Goal: Information Seeking & Learning: Learn about a topic

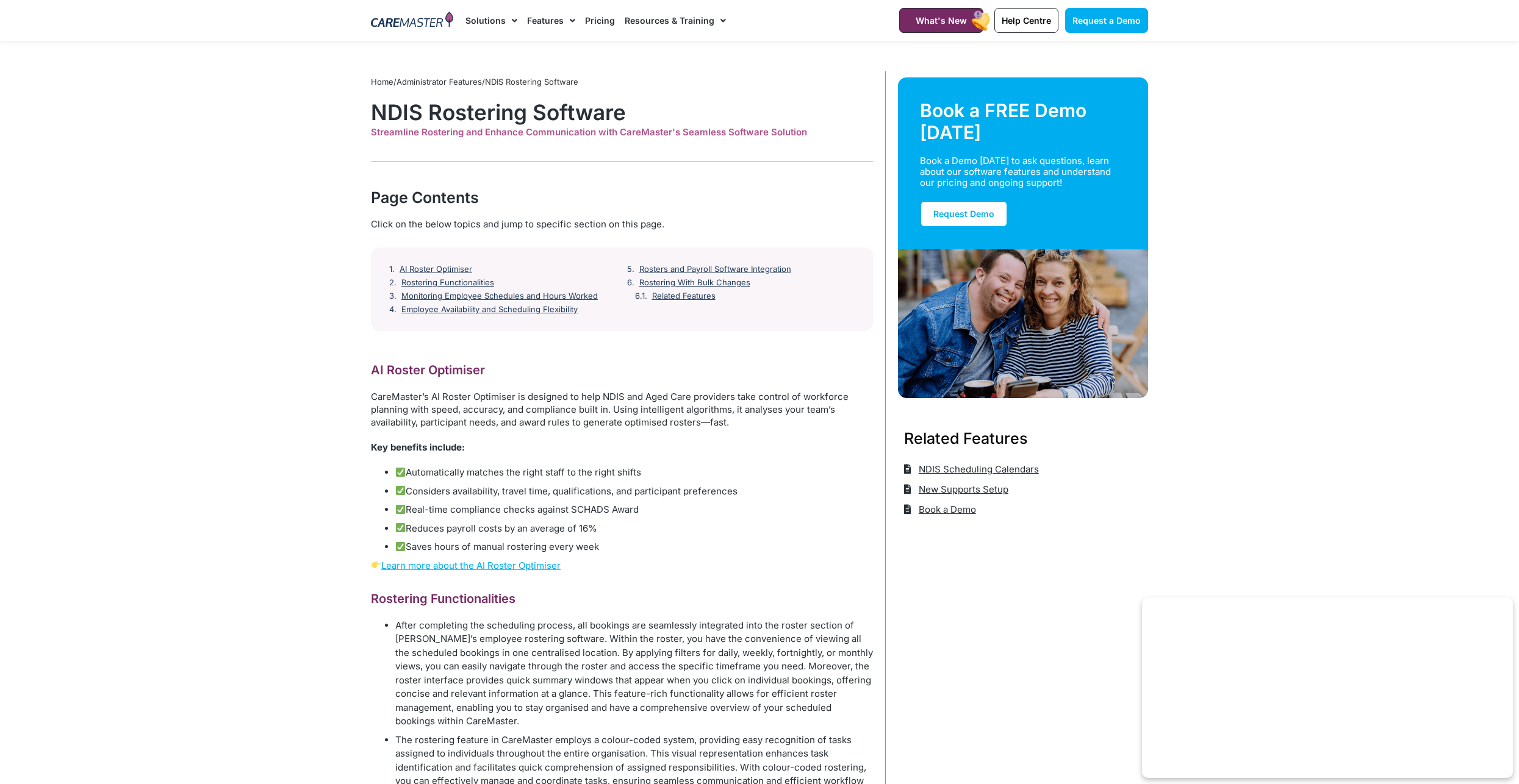
click at [500, 30] on link "Solutions" at bounding box center [492, 20] width 52 height 41
click at [416, 18] on img at bounding box center [412, 20] width 82 height 18
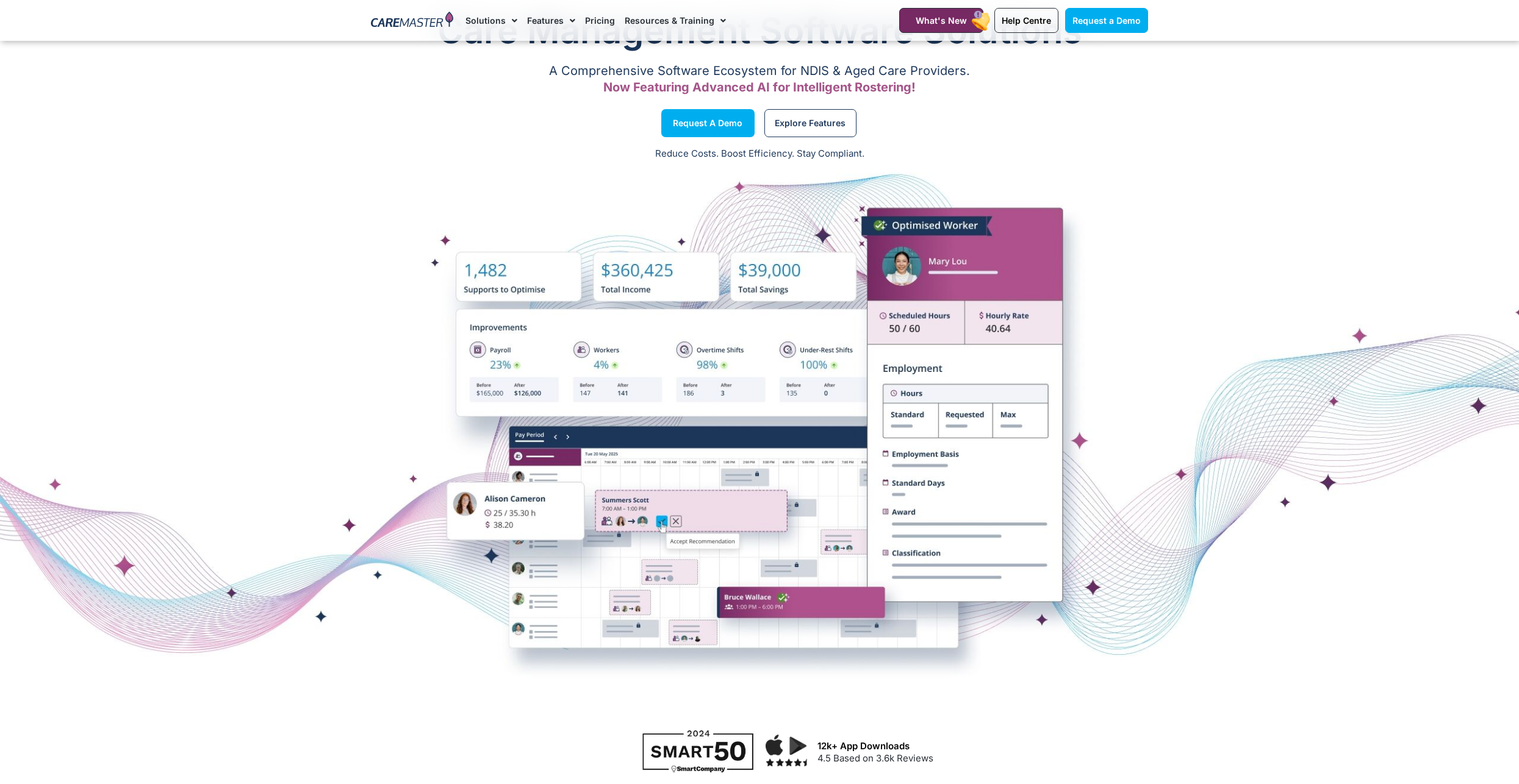
scroll to position [61, 0]
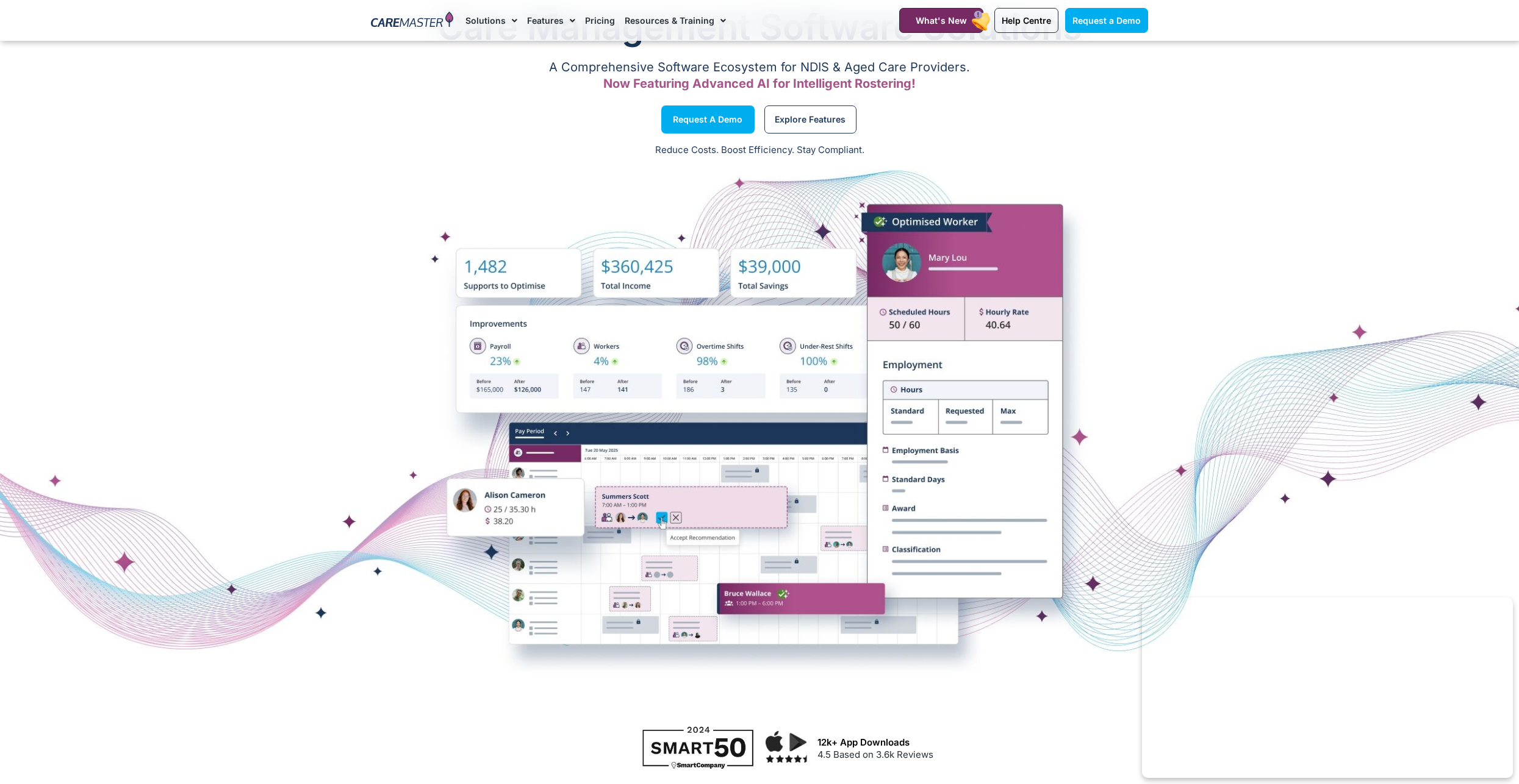
click at [683, 348] on div at bounding box center [759, 440] width 1519 height 427
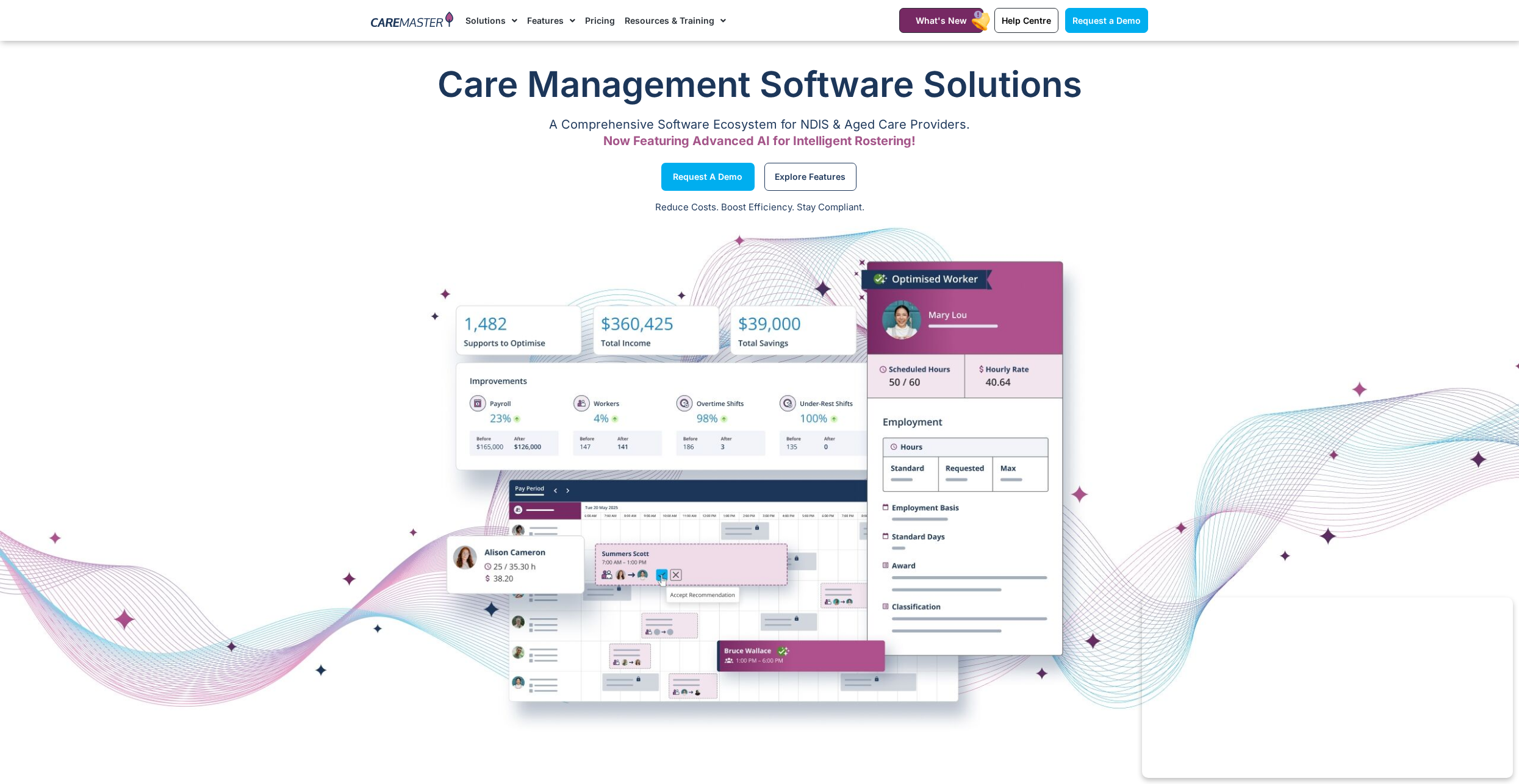
scroll to position [0, 0]
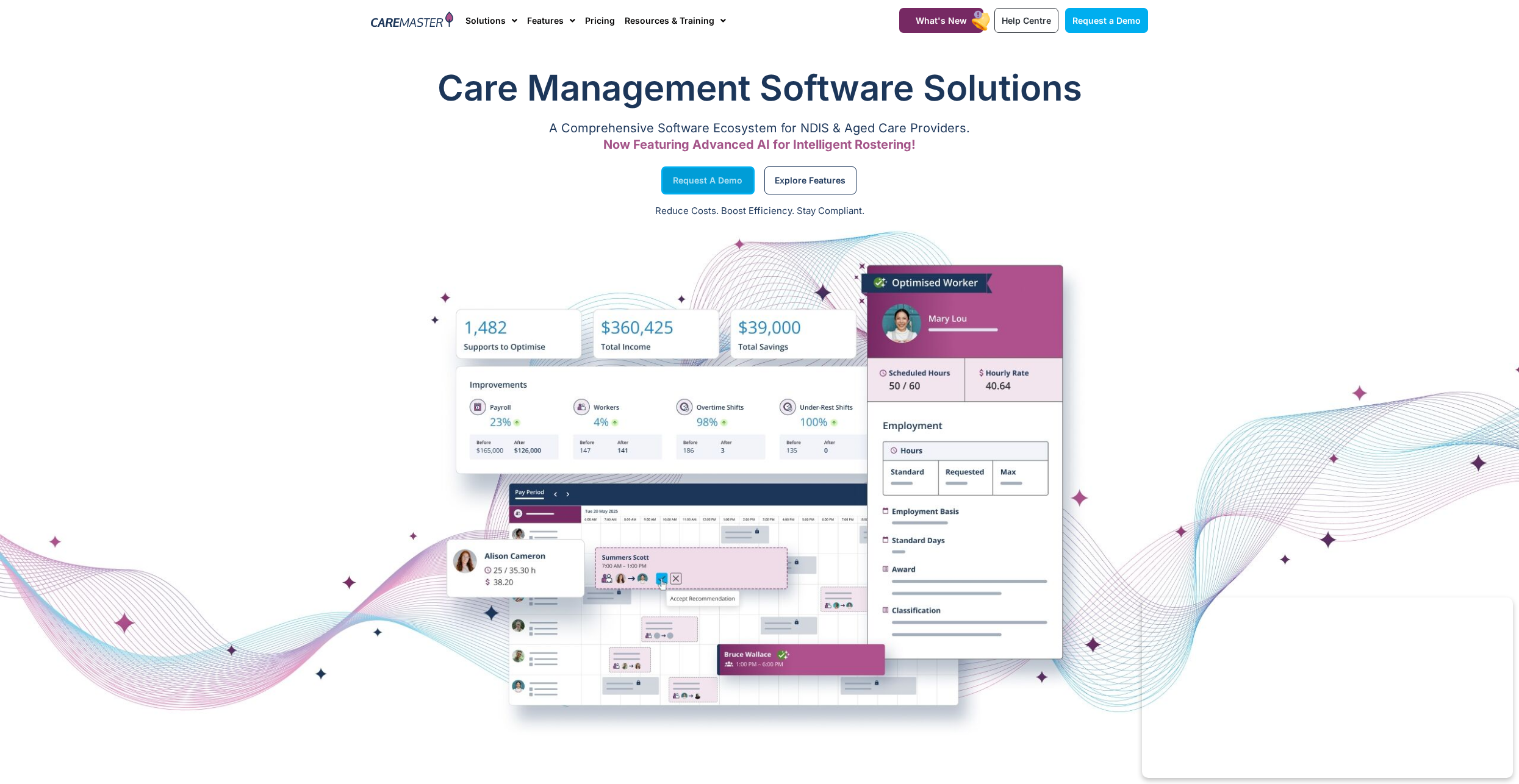
click at [718, 184] on span "Request a Demo" at bounding box center [707, 180] width 69 height 6
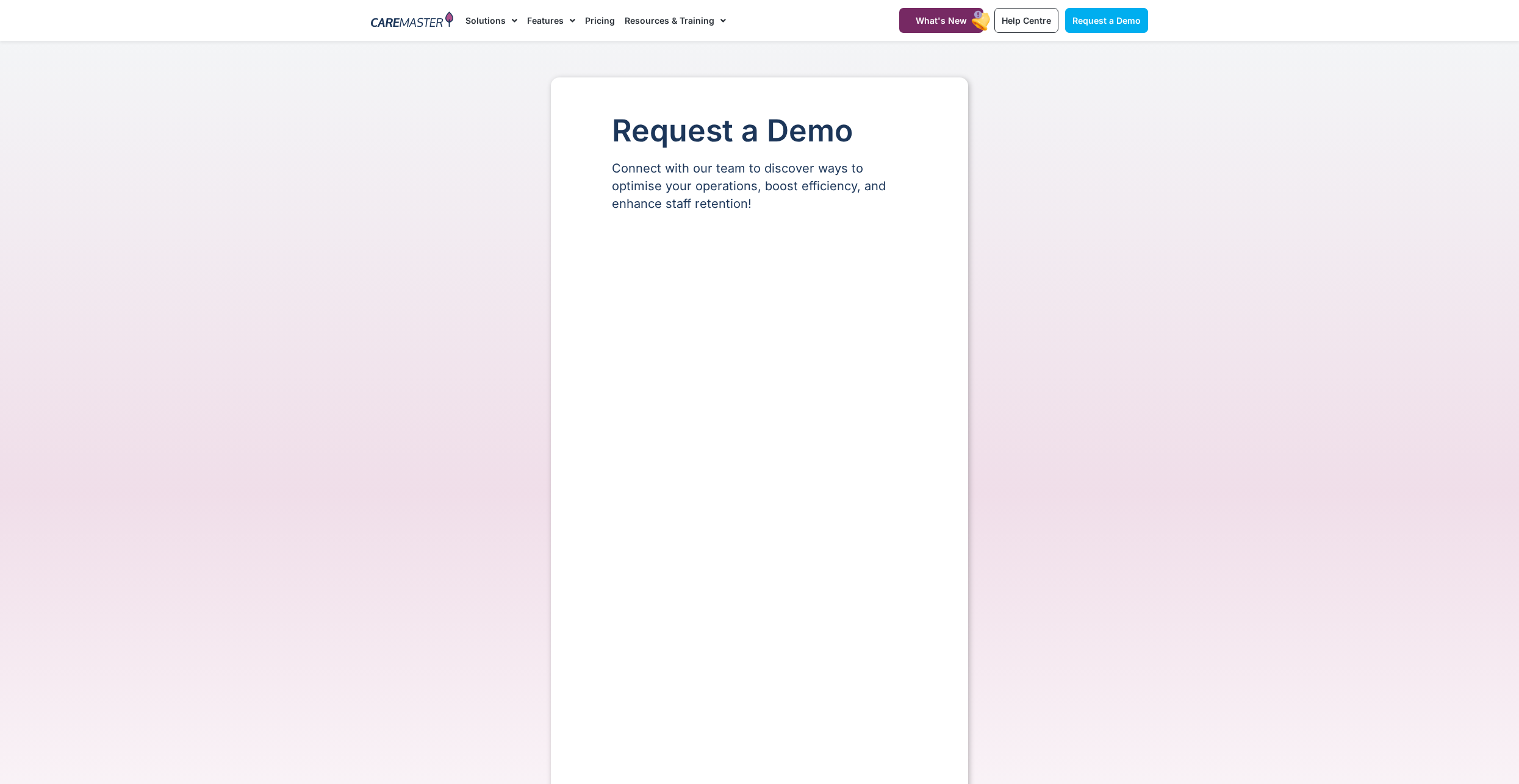
select select "**"
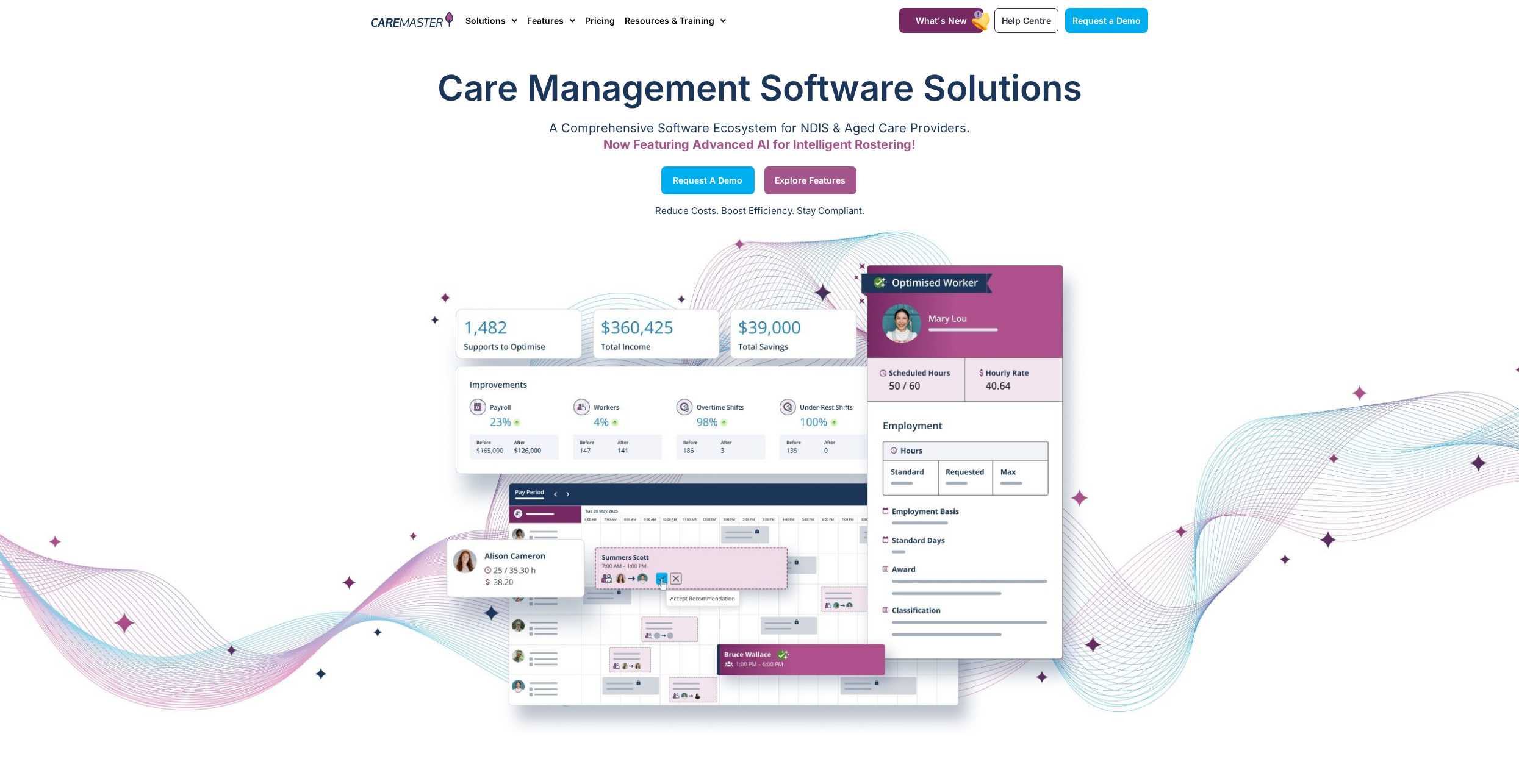
click at [796, 180] on span "Explore Features" at bounding box center [810, 180] width 71 height 6
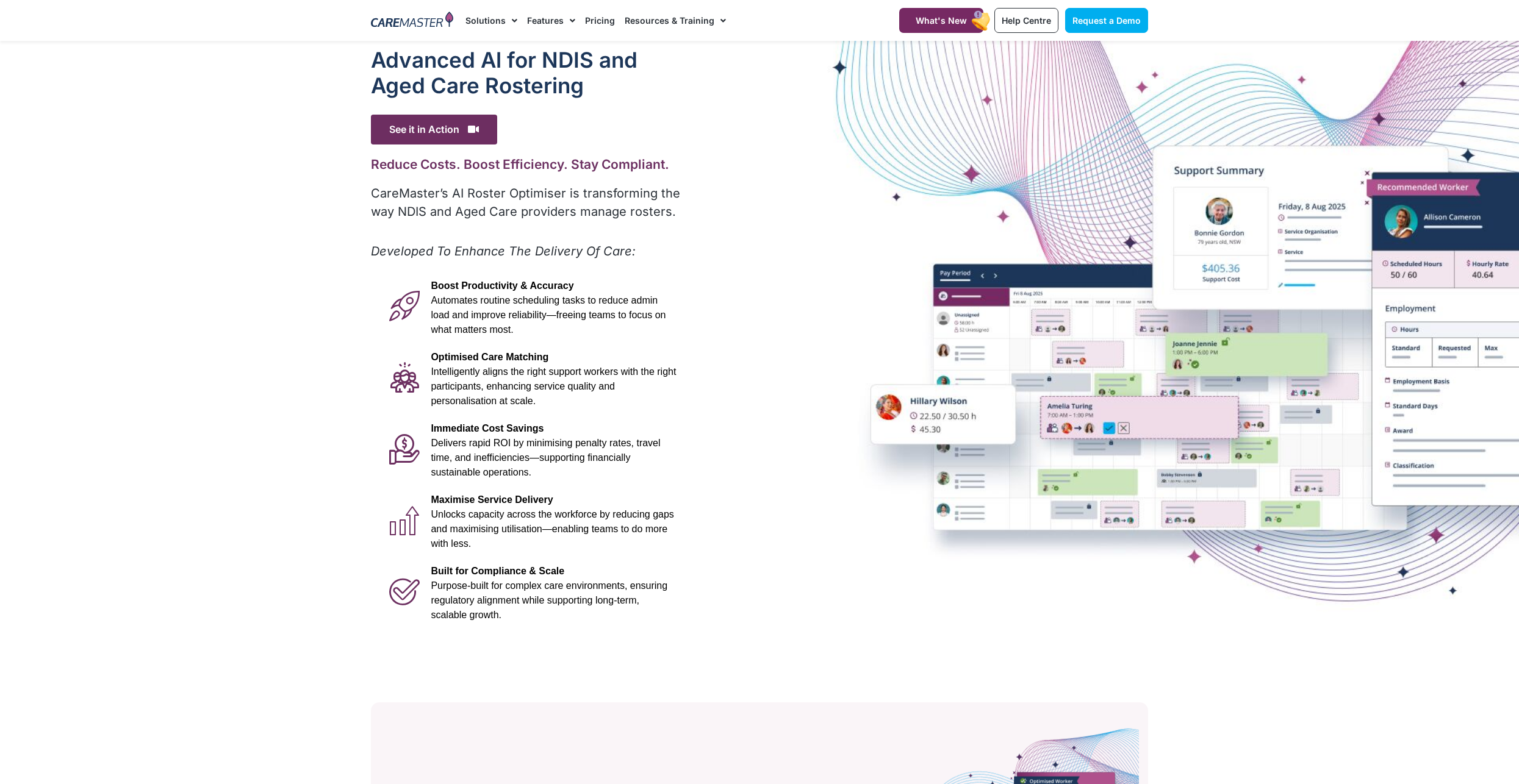
click at [619, 334] on p "Boost Productivity & Accuracy Automates routine scheduling tasks to reduce admi…" at bounding box center [553, 308] width 245 height 58
drag, startPoint x: 414, startPoint y: 221, endPoint x: 419, endPoint y: 216, distance: 7.1
click at [414, 220] on div "CareMaster’s AI Roster Optimiser is transforming the way NDIS and Aged Care pro…" at bounding box center [527, 207] width 311 height 45
click at [442, 129] on span "See it in Action" at bounding box center [434, 129] width 126 height 30
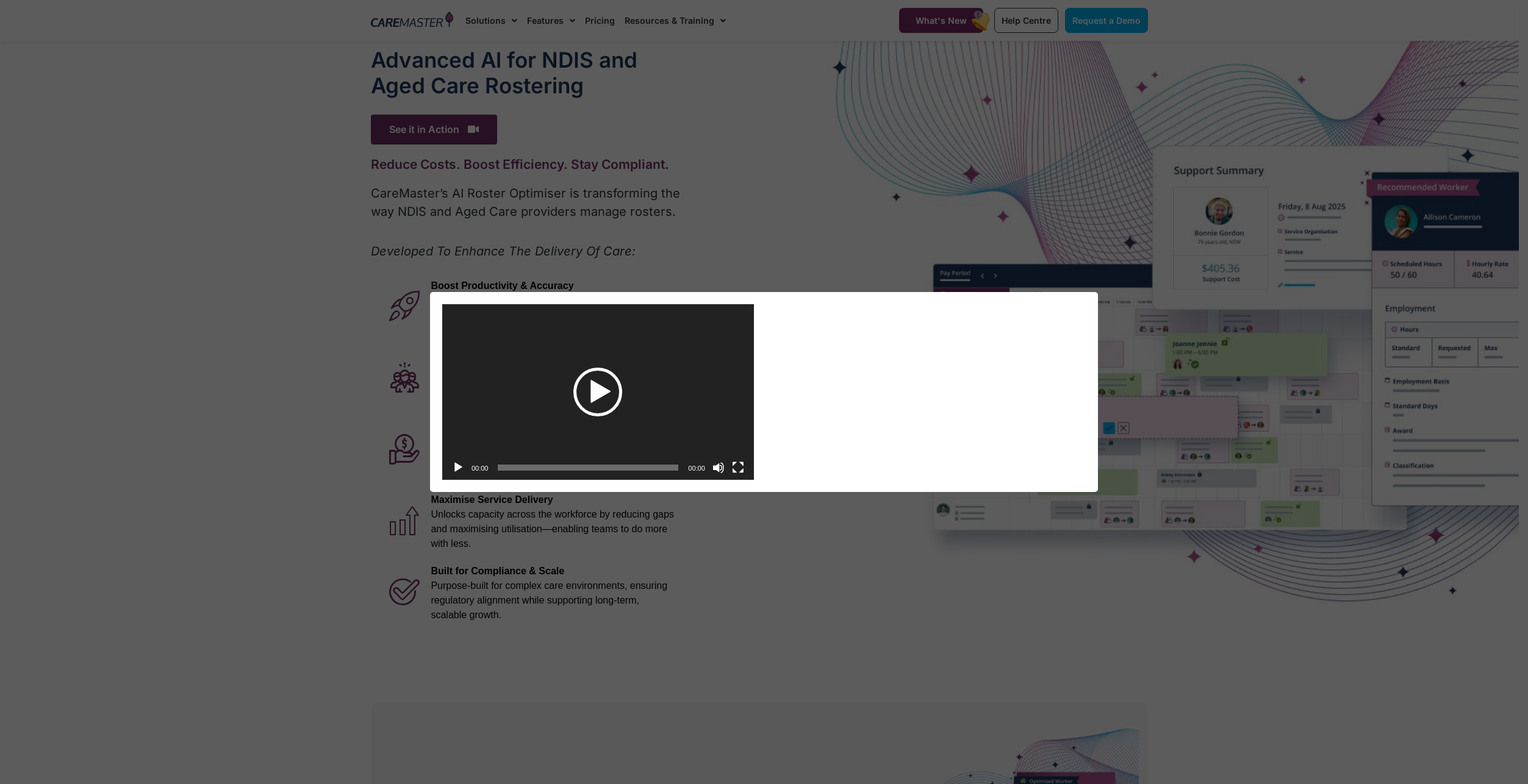
click at [610, 388] on div "Play" at bounding box center [598, 392] width 49 height 49
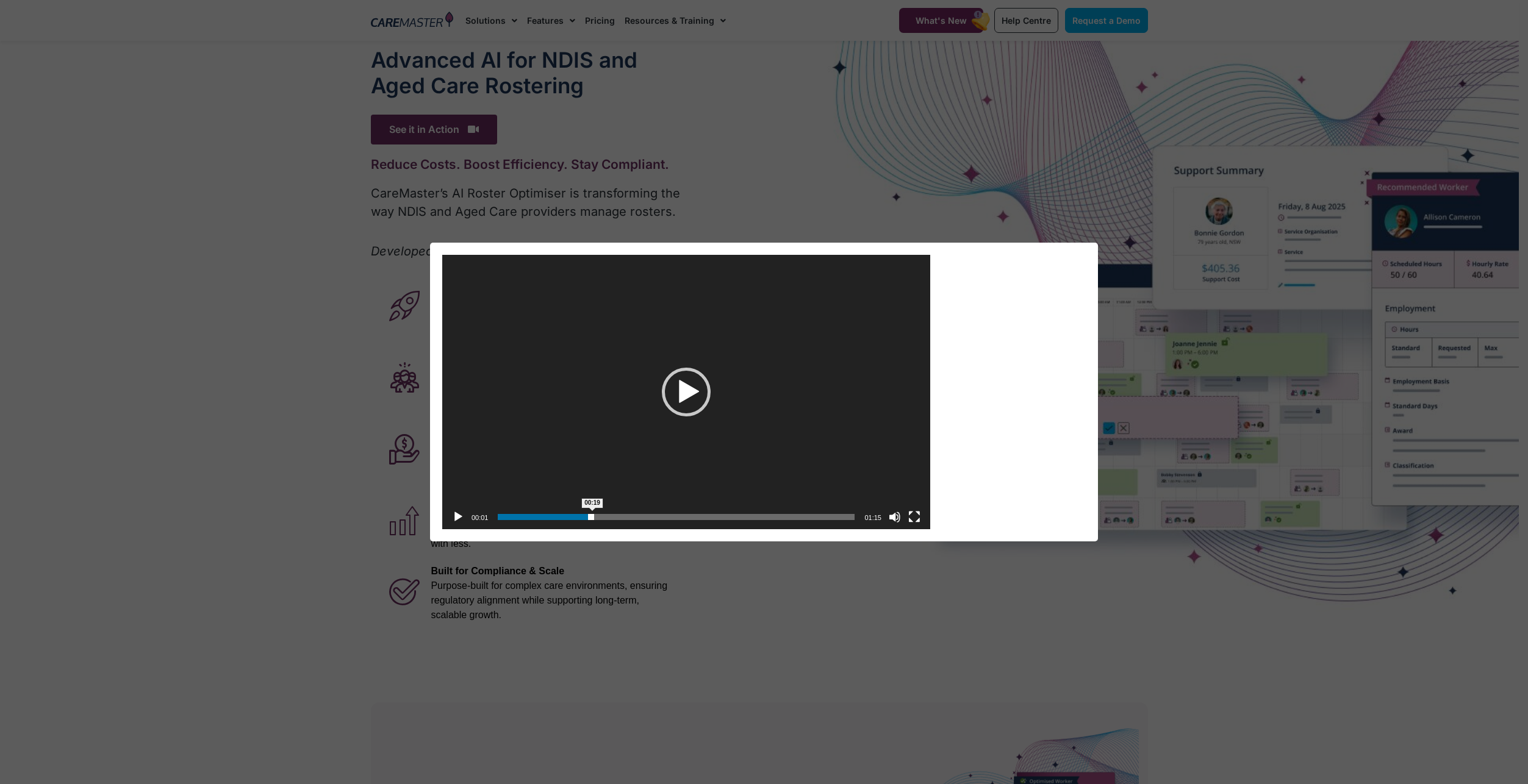
click at [592, 518] on span "00:19" at bounding box center [676, 517] width 357 height 6
click at [502, 517] on span "00:00" at bounding box center [676, 517] width 357 height 6
click at [915, 519] on button "Fullscreen" at bounding box center [914, 517] width 12 height 12
click at [1416, 414] on div "Video Player https://caremaster.com.au/wp-content/uploads/2025/05/RO_screenshot…" at bounding box center [764, 392] width 1518 height 299
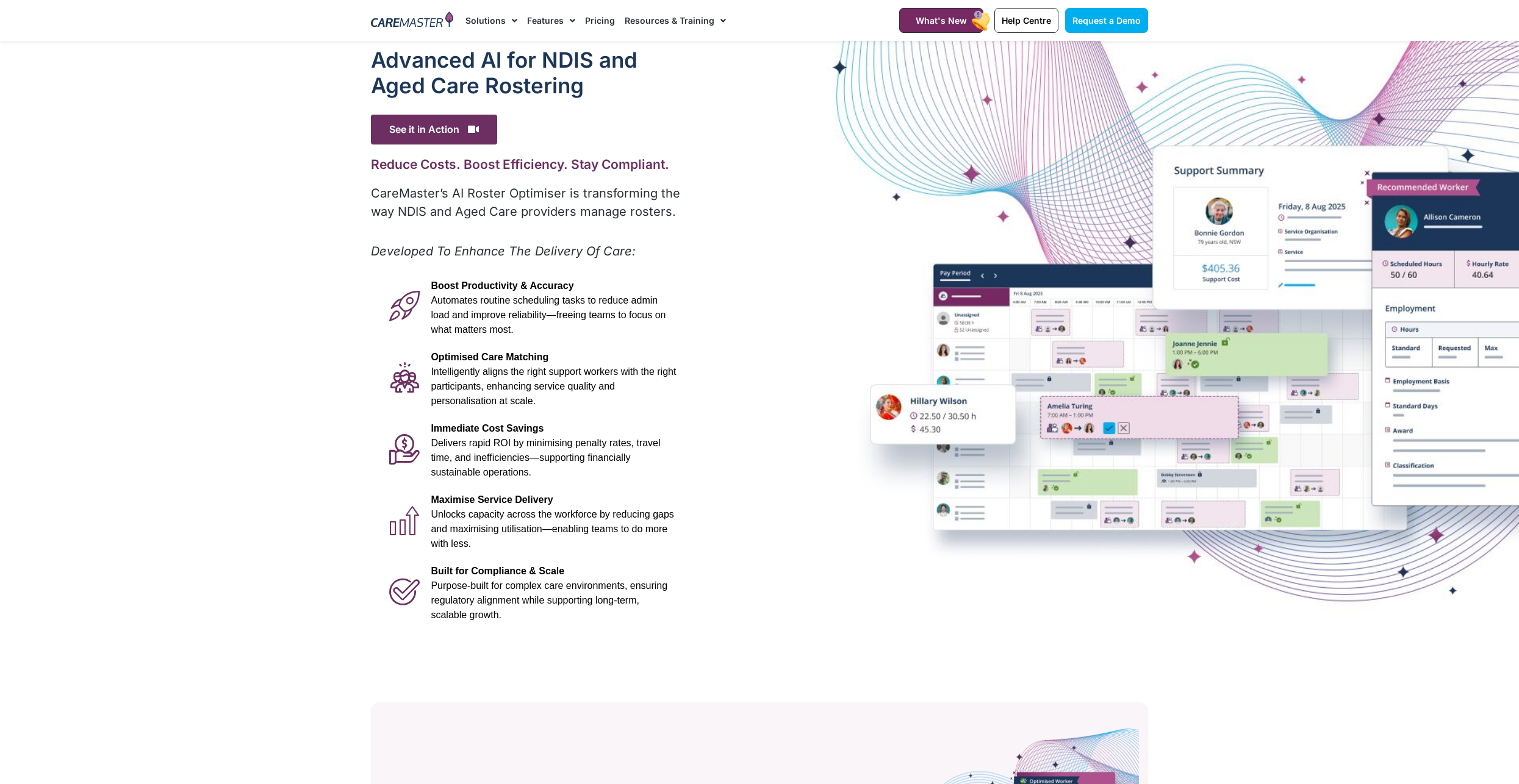
click at [595, 18] on link "Pricing" at bounding box center [600, 20] width 30 height 41
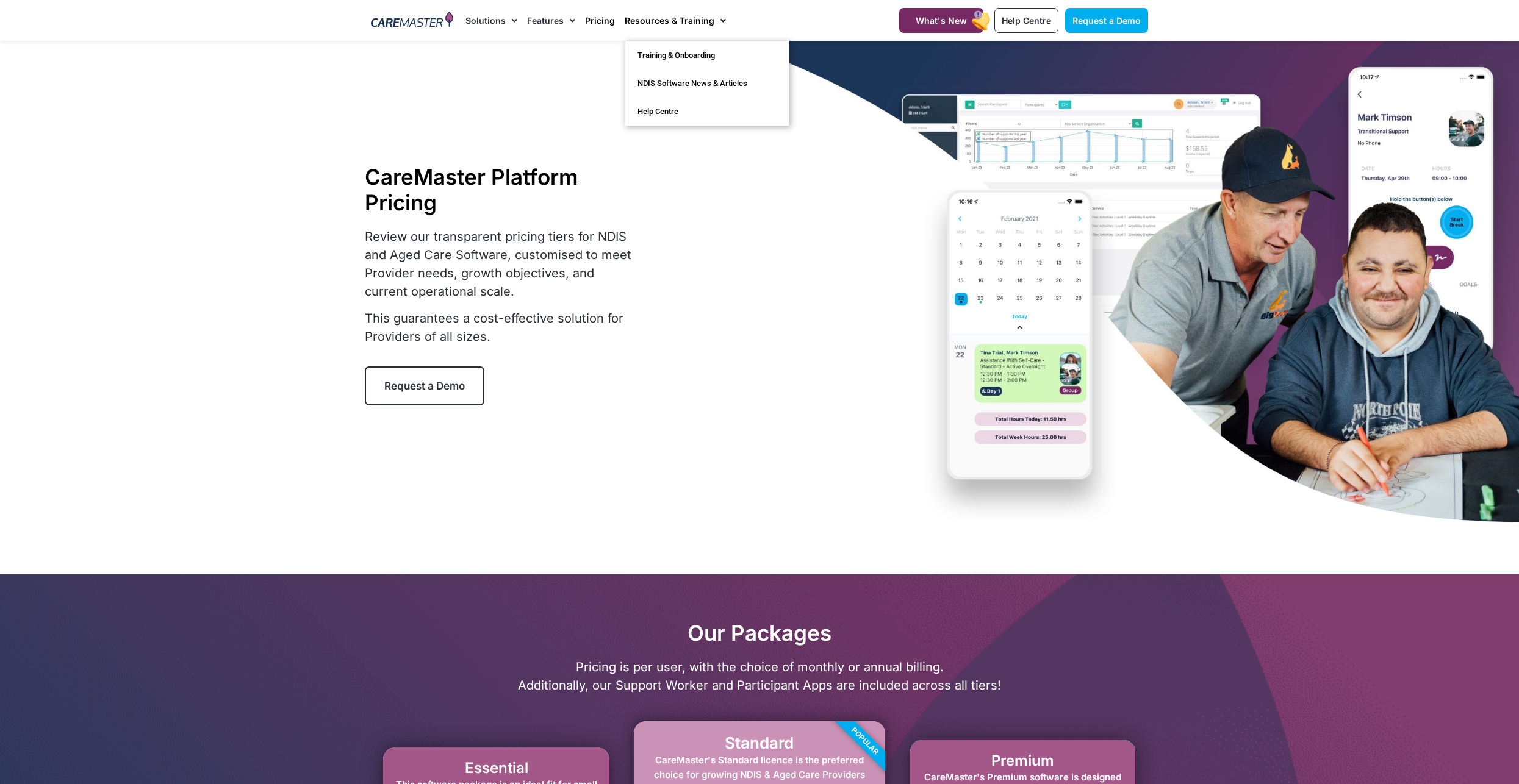
click at [650, 17] on link "Resources & Training" at bounding box center [676, 20] width 101 height 41
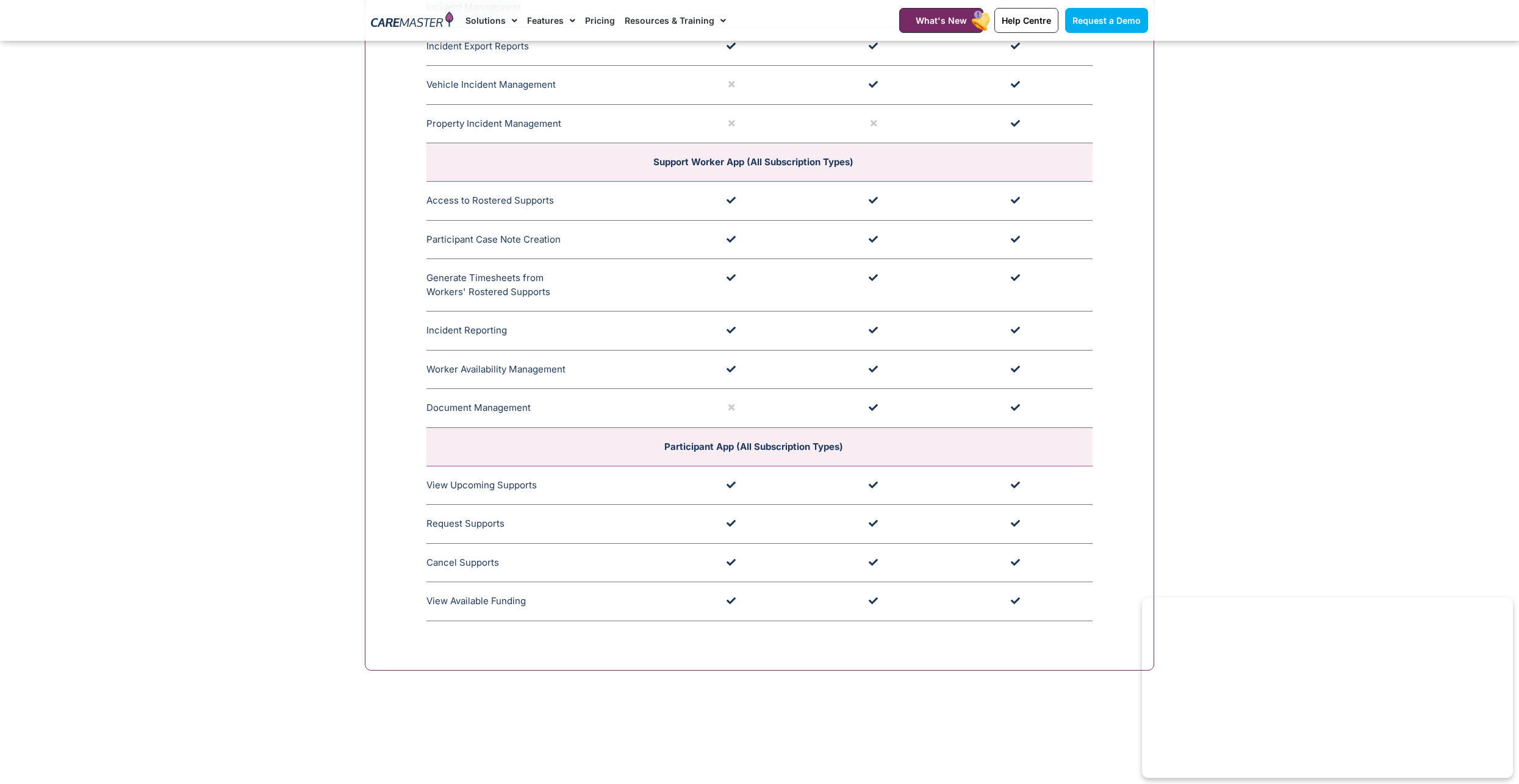
scroll to position [3232, 0]
